Goal: Find contact information: Find contact information

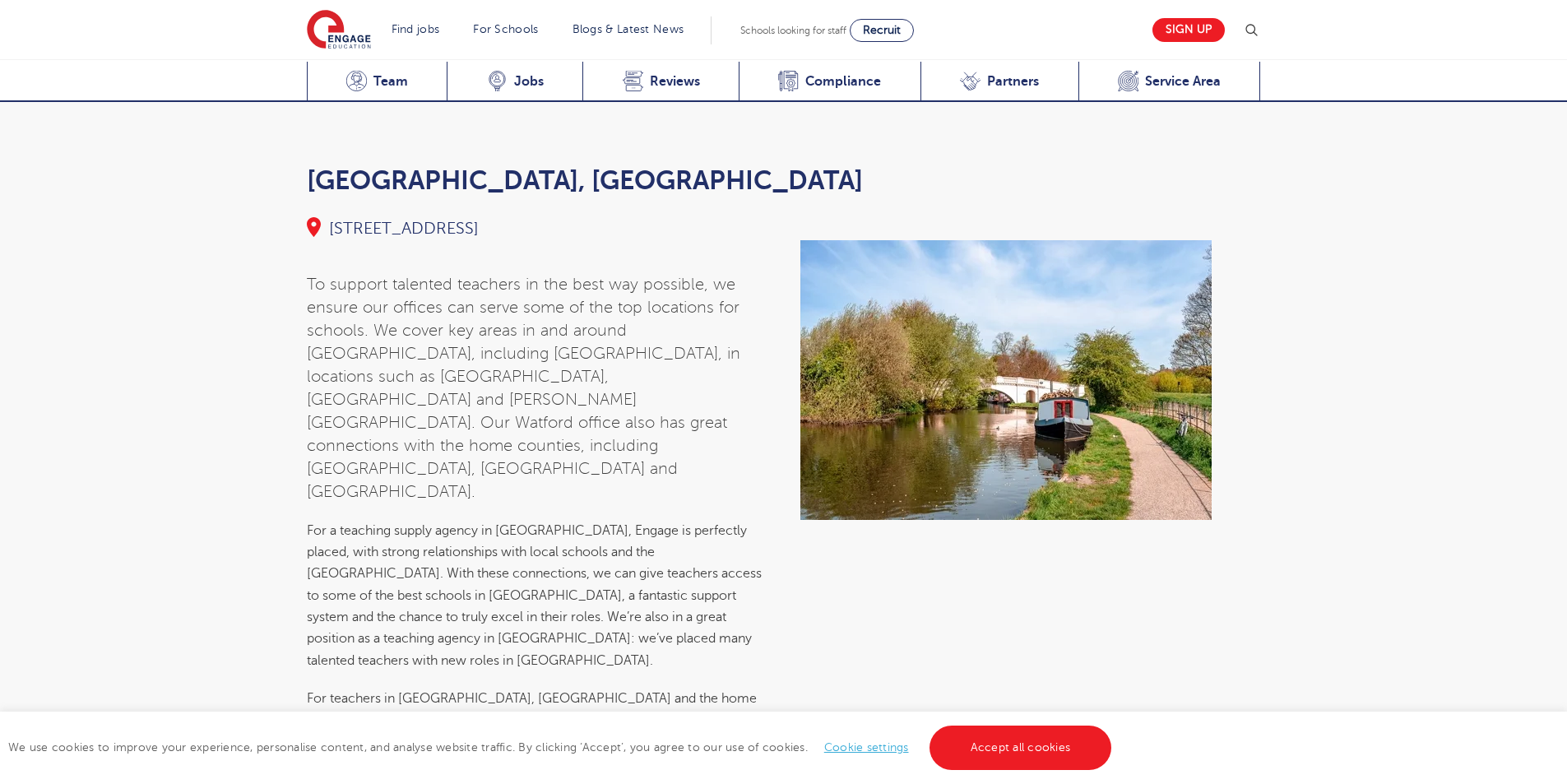
scroll to position [6210, 0]
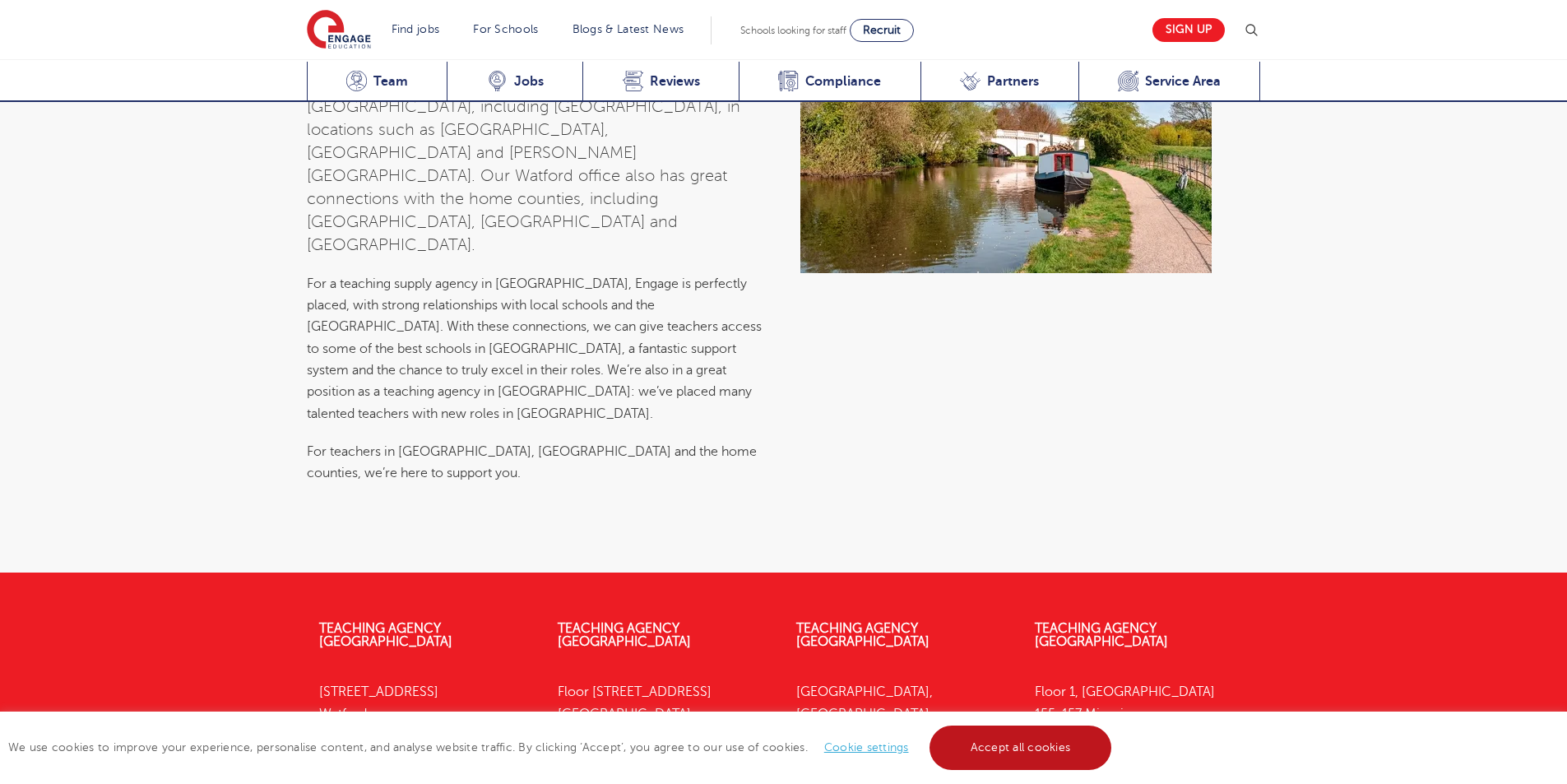
click at [1008, 746] on link "Accept all cookies" at bounding box center [1020, 747] width 183 height 45
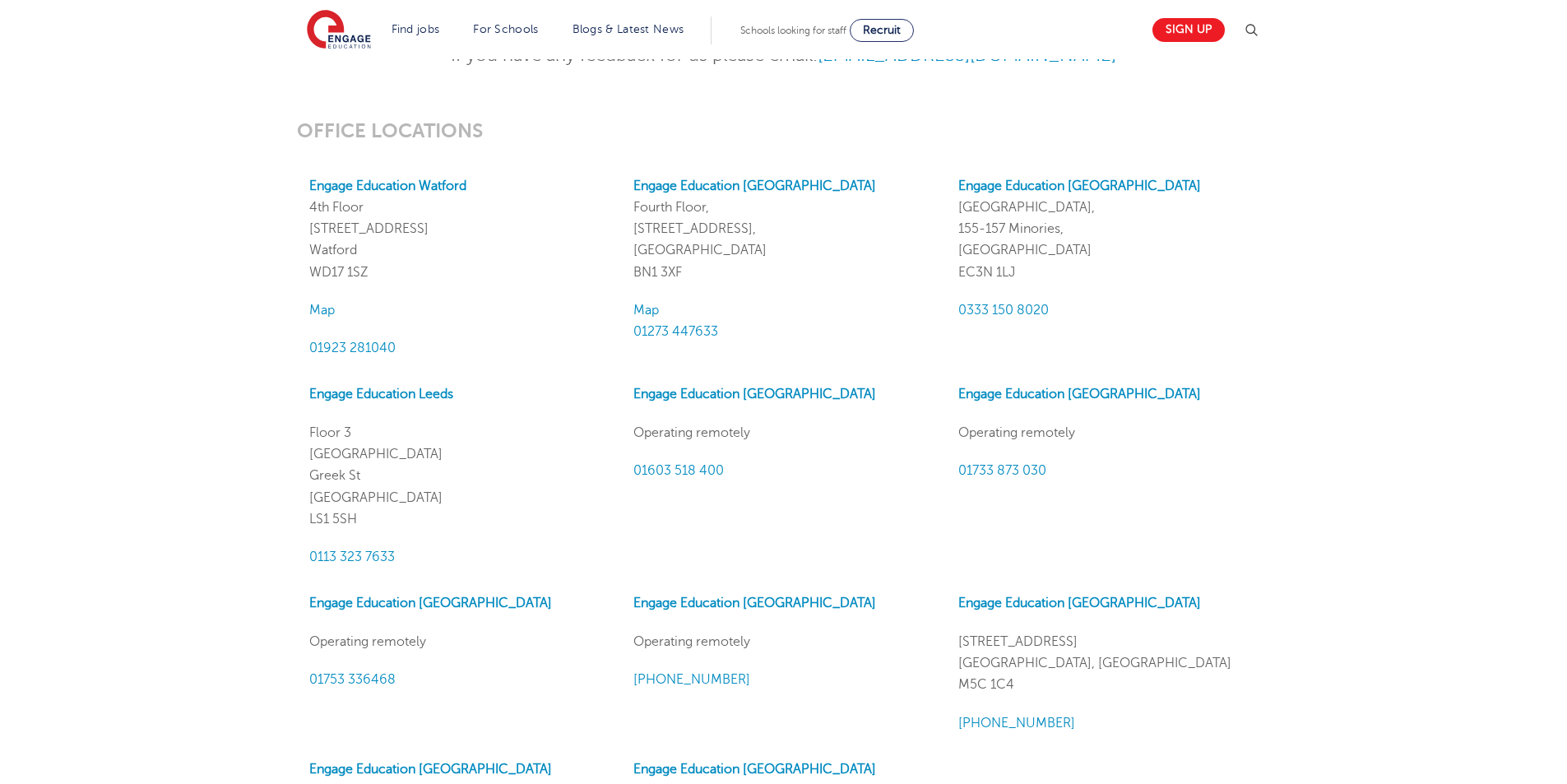
scroll to position [1151, 0]
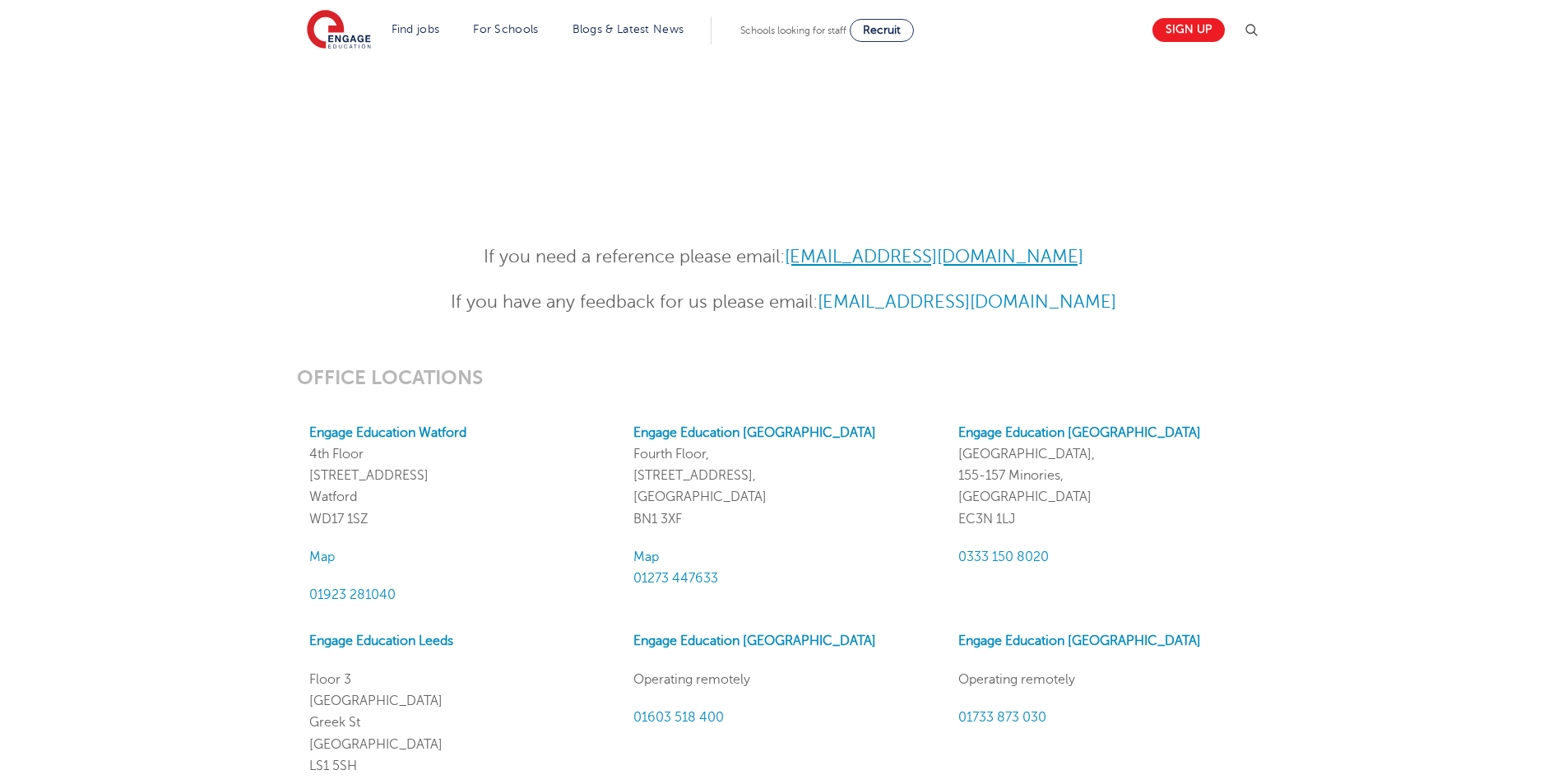
drag, startPoint x: 1087, startPoint y: 255, endPoint x: 797, endPoint y: 259, distance: 290.0
click at [797, 259] on p "If you need a reference please email: References@engagepartners.co.uk" at bounding box center [784, 257] width 807 height 29
copy link "References@engagepartners.co.uk"
